Goal: Task Accomplishment & Management: Manage account settings

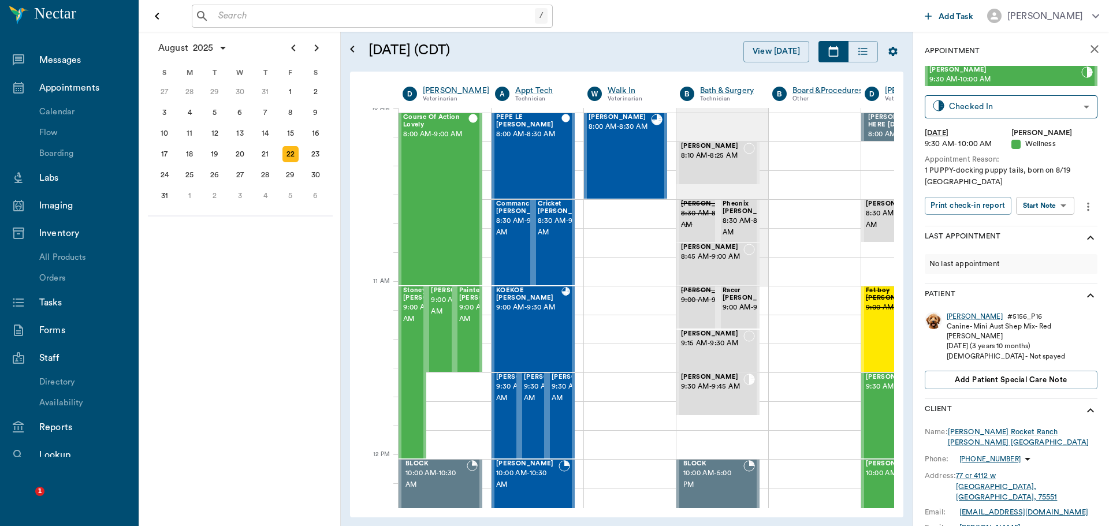
click at [1088, 54] on icon "close" at bounding box center [1095, 49] width 14 height 14
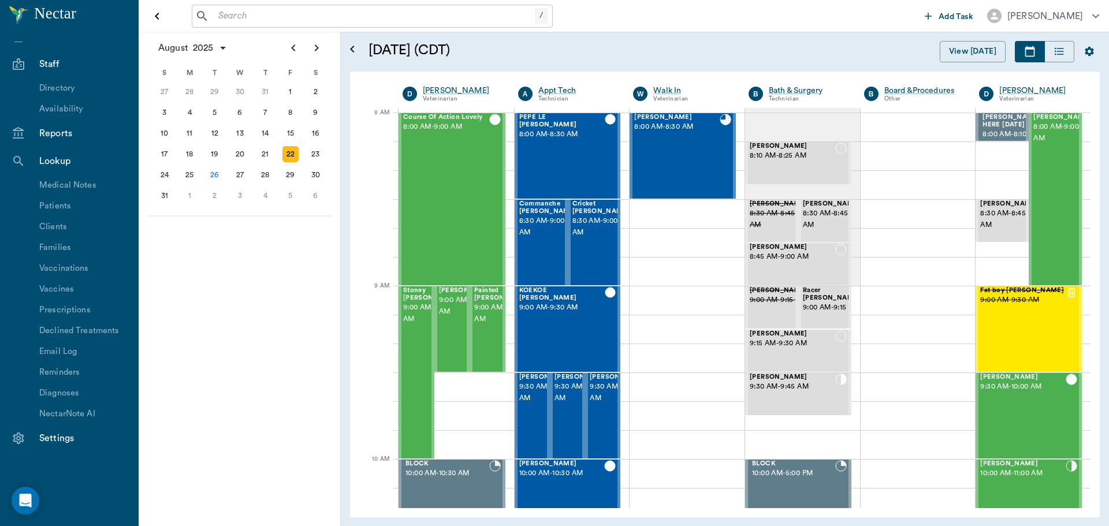
click at [160, 25] on button "Open drawer" at bounding box center [157, 16] width 23 height 23
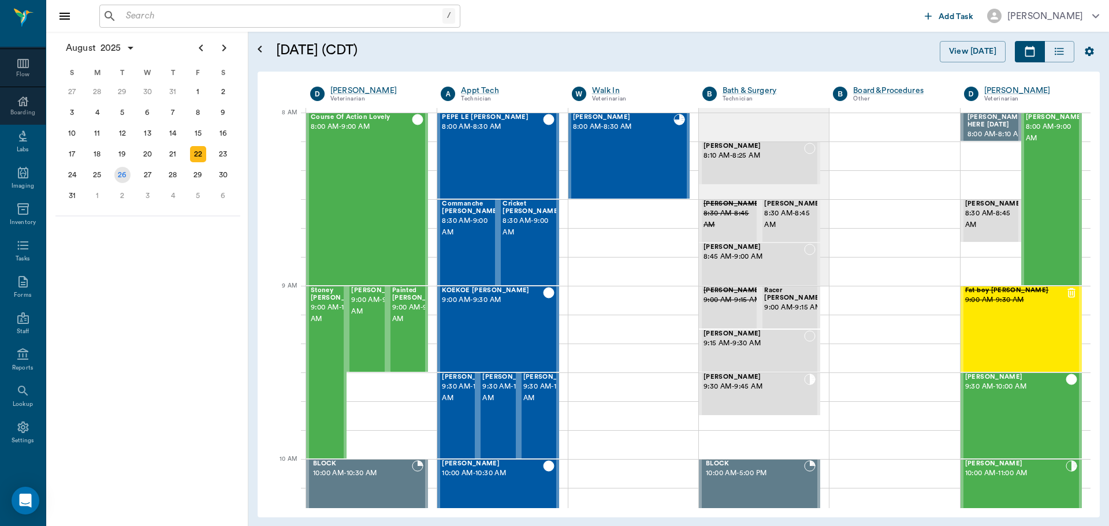
click at [122, 184] on div "26" at bounding box center [122, 175] width 25 height 21
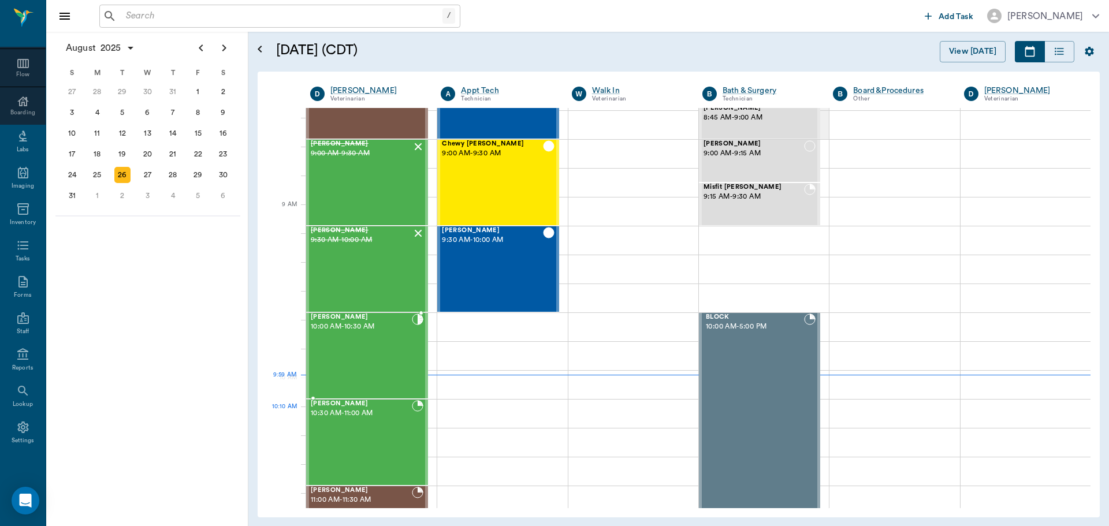
scroll to position [231, 0]
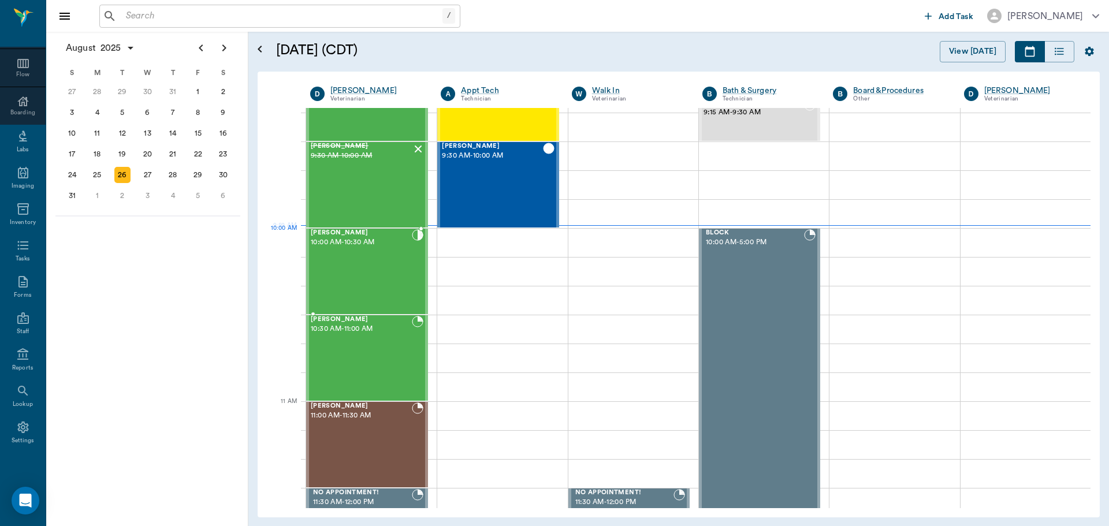
click at [375, 251] on div "[PERSON_NAME] 10:00 AM - 10:30 AM" at bounding box center [361, 271] width 101 height 84
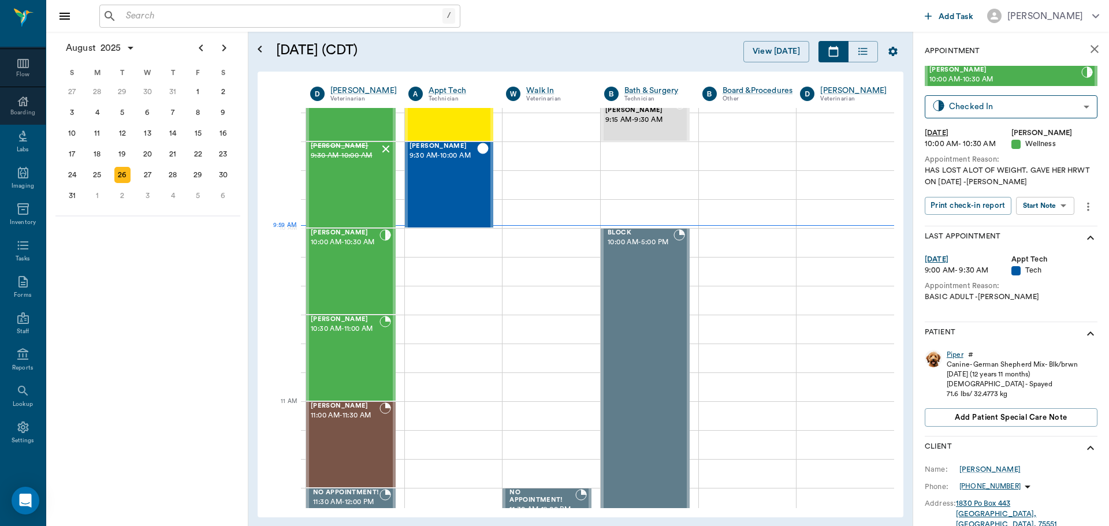
click at [956, 354] on div "Piper" at bounding box center [955, 355] width 17 height 10
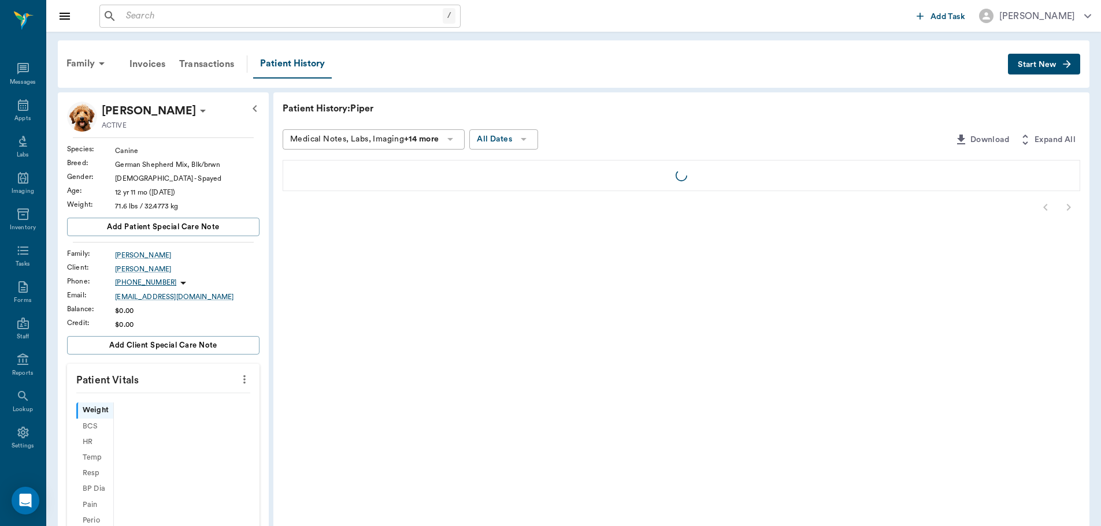
scroll to position [5, 0]
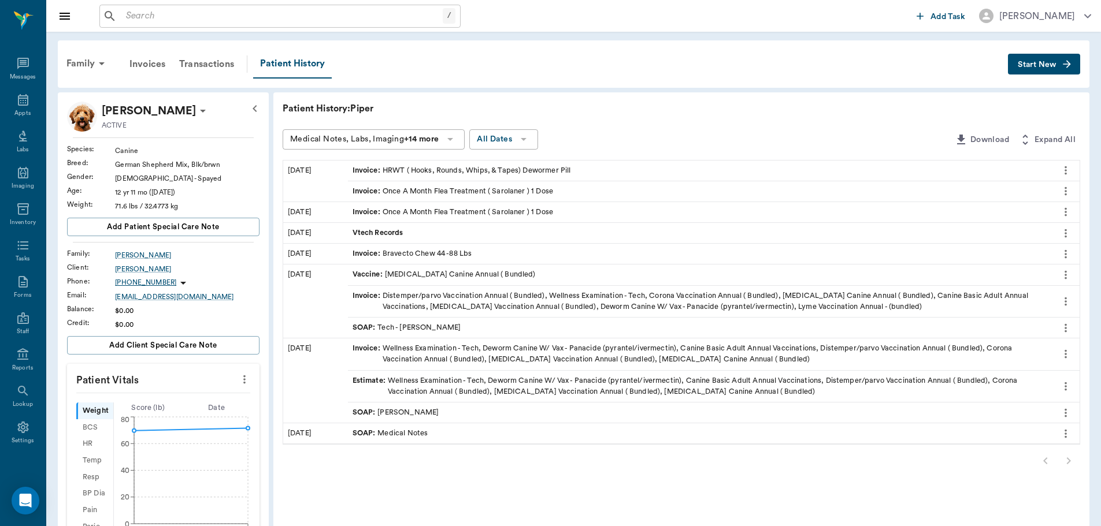
click at [450, 234] on div "Vtech Records" at bounding box center [699, 233] width 703 height 20
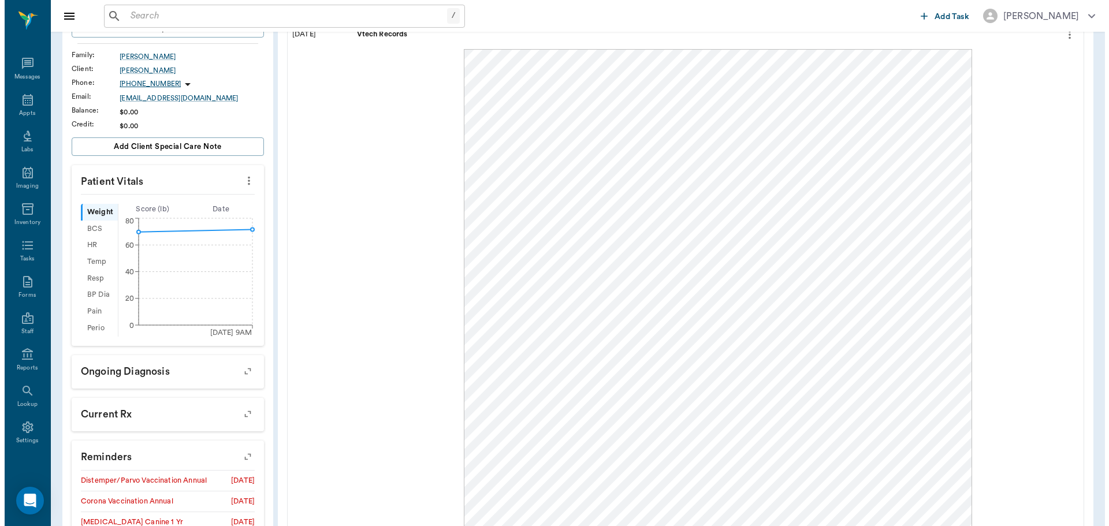
scroll to position [0, 0]
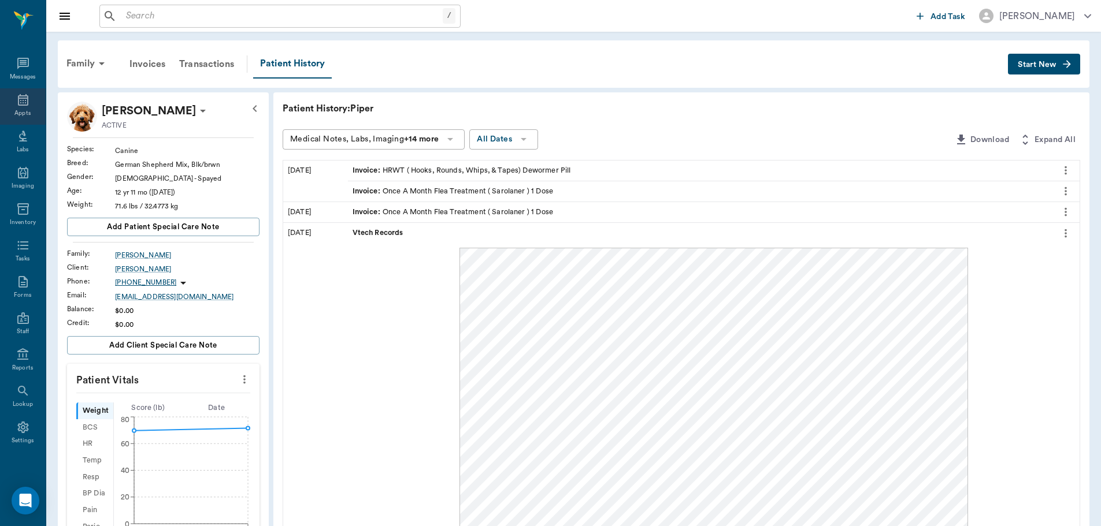
click at [16, 102] on icon at bounding box center [23, 100] width 14 height 14
